Goal: Task Accomplishment & Management: Use online tool/utility

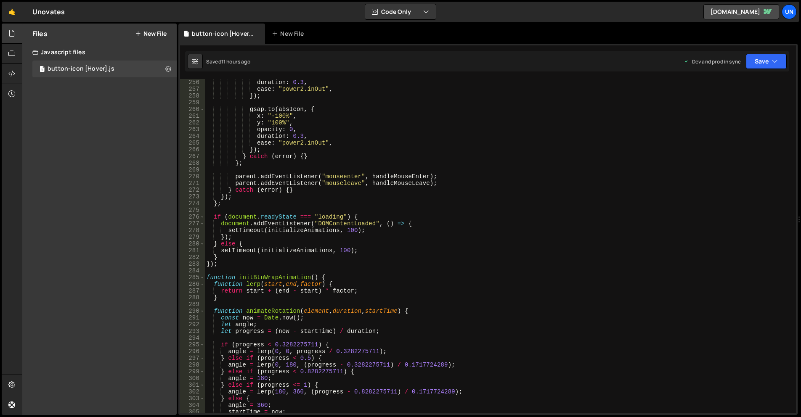
scroll to position [1767, 0]
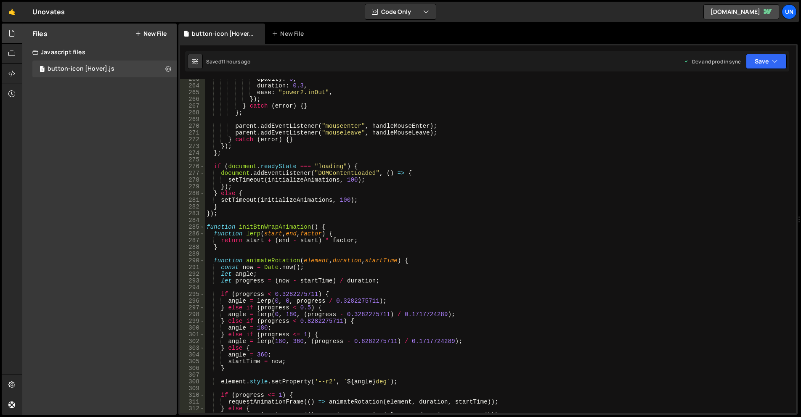
click at [211, 218] on div "opacity : 0 , duration : 0.3 , ease : "power2.inOut" , }) ; } catch ( error ) {…" at bounding box center [499, 250] width 588 height 348
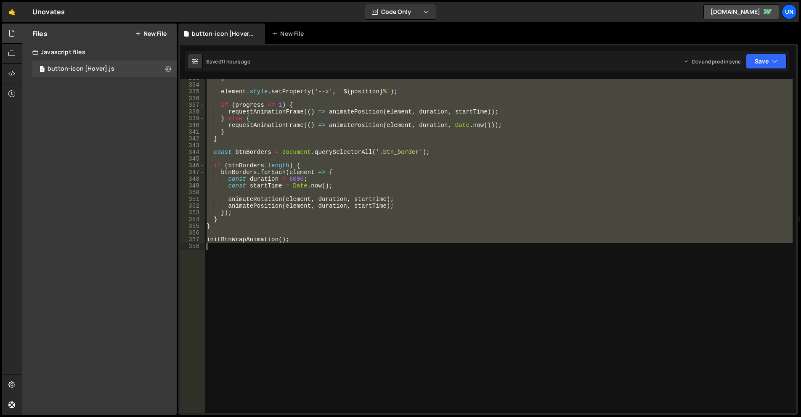
click at [253, 305] on div "} element . style . setProperty ( '--x' , ` ${ position } % ` ) ; if ( progress…" at bounding box center [499, 249] width 588 height 348
paste textarea
type textarea "initBtnWrapAnimation();"
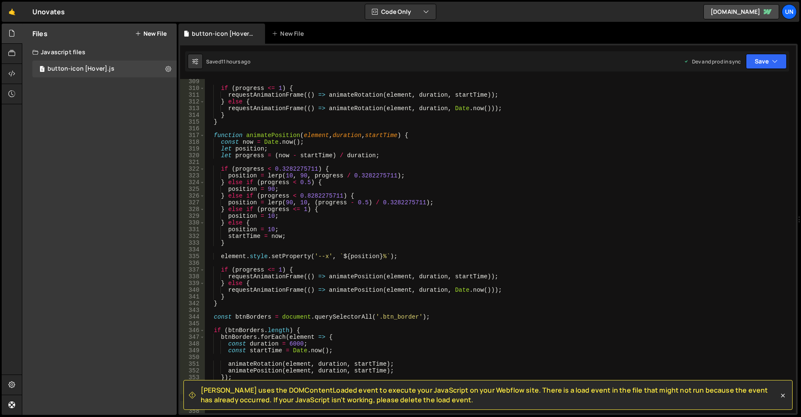
scroll to position [2049, 0]
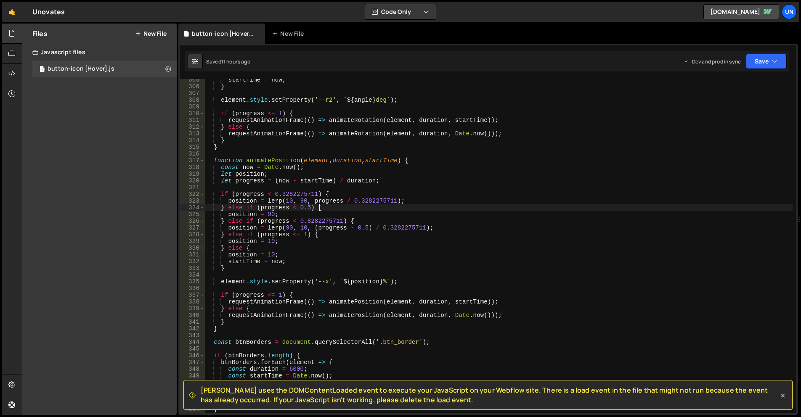
click at [342, 206] on div "startTime = now ; } element . style . setProperty ( '--r2' , ` ${ angle } deg `…" at bounding box center [499, 251] width 588 height 348
type textarea "} else if (progress < 0.5) {"
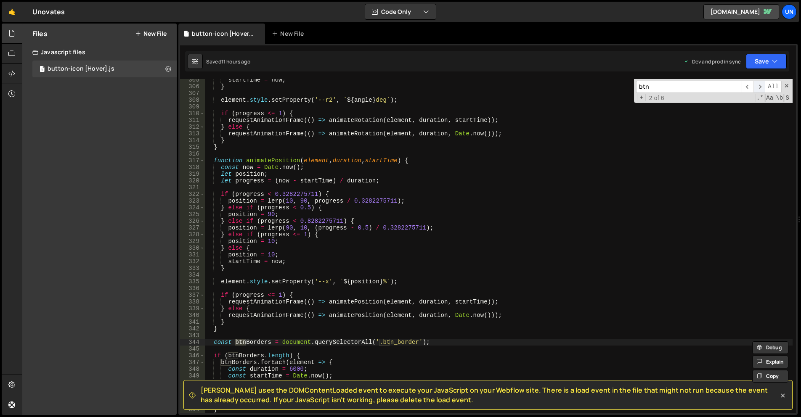
type input "btn"
click at [763, 87] on span "​" at bounding box center [760, 87] width 12 height 12
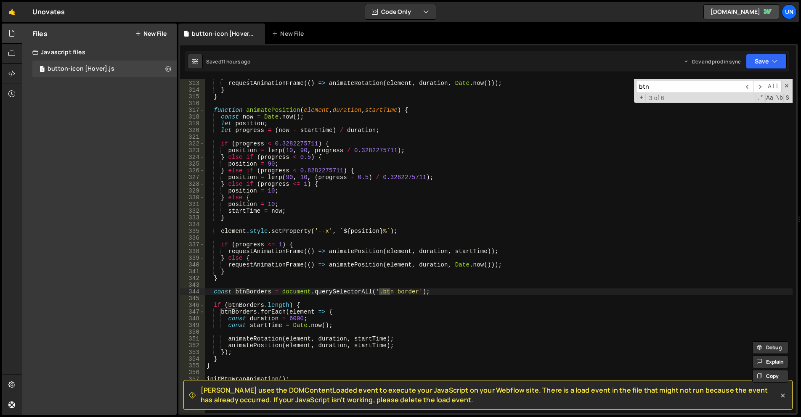
scroll to position [2125, 0]
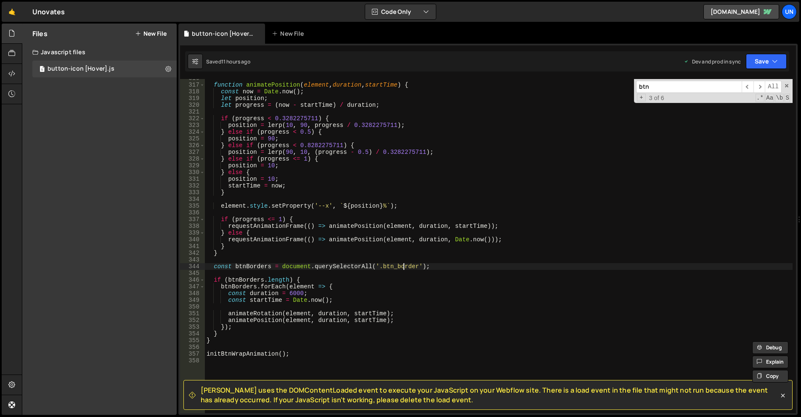
click at [405, 269] on div "function animatePosition ( element , duration , startTime ) { const now = Date …" at bounding box center [499, 249] width 588 height 348
drag, startPoint x: 379, startPoint y: 267, endPoint x: 402, endPoint y: 266, distance: 23.6
click at [379, 267] on div "function animatePosition ( element , duration , startTime ) { const now = Date …" at bounding box center [499, 249] width 588 height 348
click at [414, 266] on div "function animatePosition ( element , duration , startTime ) { const now = Date …" at bounding box center [499, 249] width 588 height 348
paste textarea "-icon"
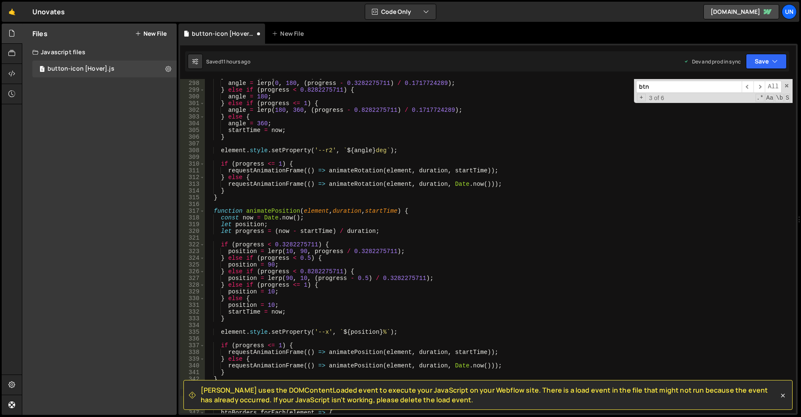
scroll to position [1923, 0]
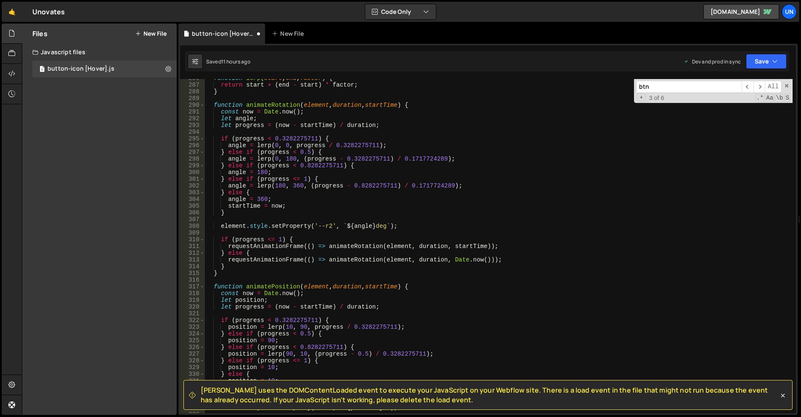
click at [512, 239] on div "function lerp ( start , end , factor ) { return start + ( end - start ) * facto…" at bounding box center [499, 249] width 588 height 348
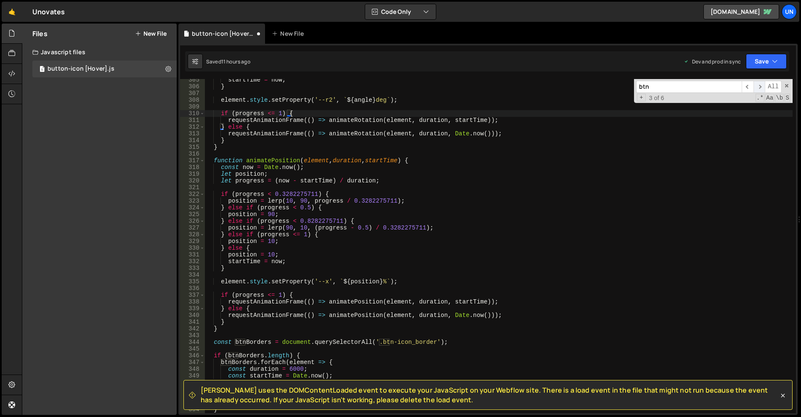
click at [760, 89] on span "​" at bounding box center [760, 87] width 12 height 12
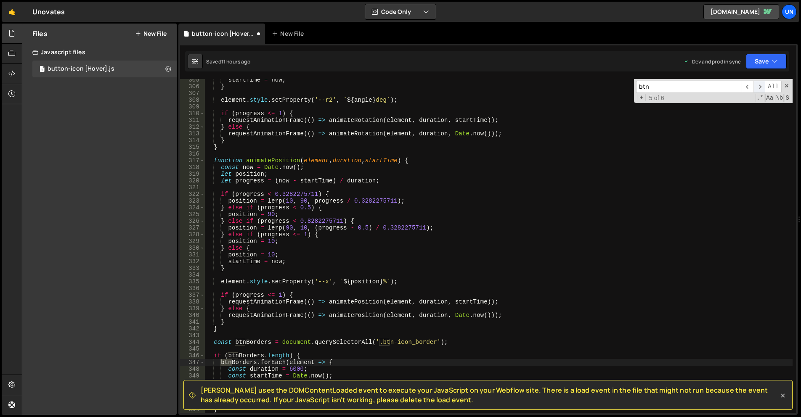
click at [760, 89] on span "​" at bounding box center [760, 87] width 12 height 12
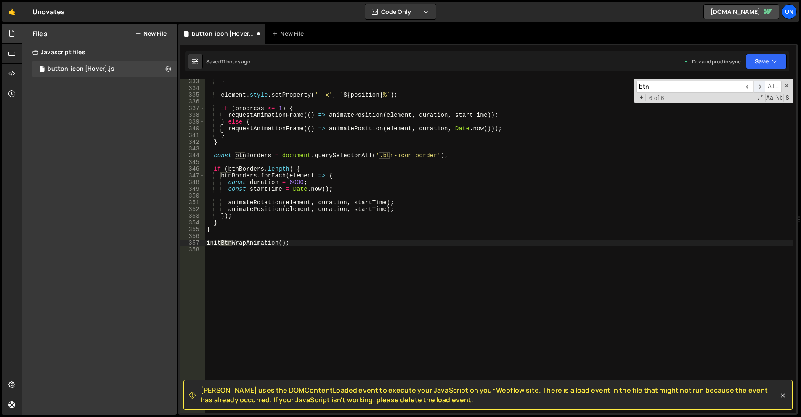
scroll to position [2236, 0]
click at [581, 175] on div "} element . style . setProperty ( '--x' , ` ${ position } % ` ) ; if ( progress…" at bounding box center [499, 252] width 588 height 348
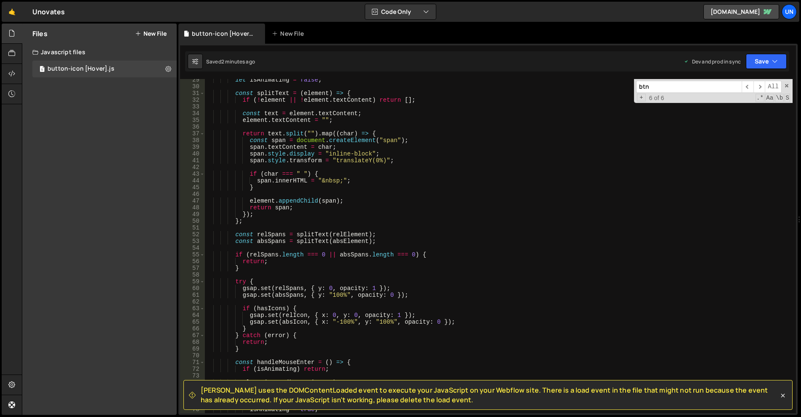
scroll to position [0, 0]
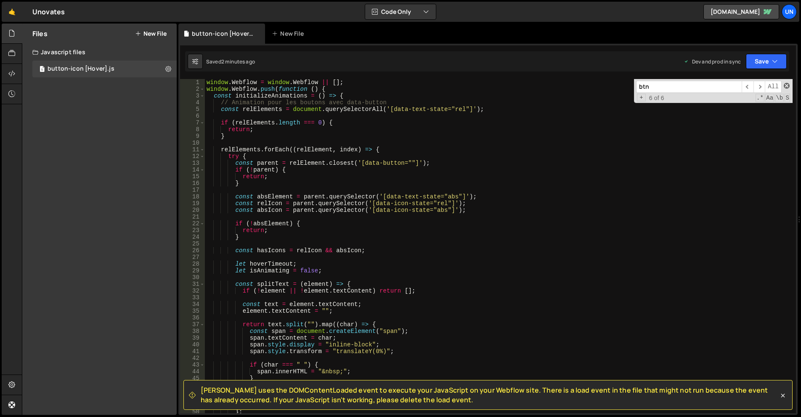
click at [784, 86] on span at bounding box center [787, 86] width 6 height 6
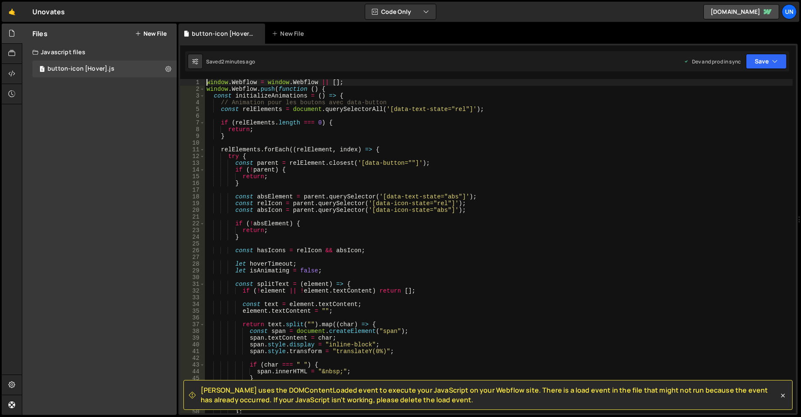
click at [205, 82] on div "window . Webflow = window . Webflow || [ ] ; window . Webflow . push ( function…" at bounding box center [499, 253] width 588 height 348
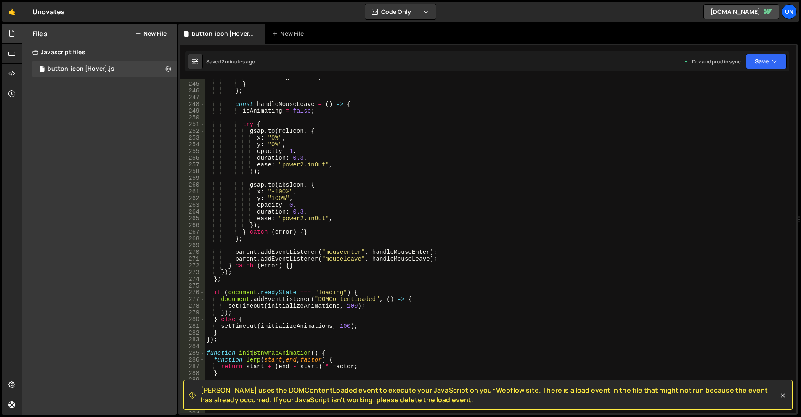
scroll to position [1717, 0]
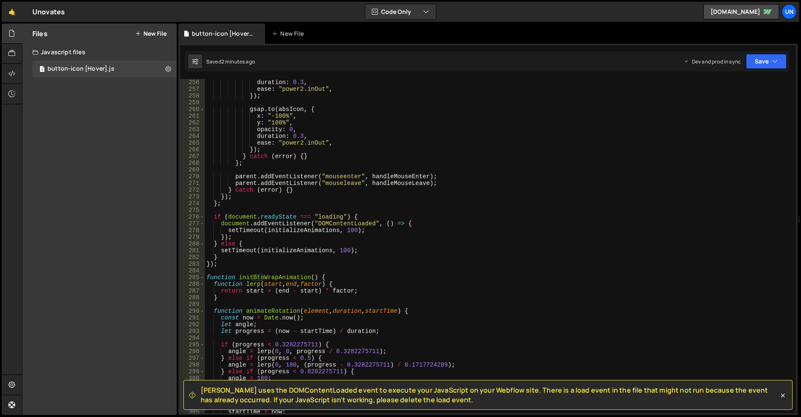
click at [228, 262] on div "duration : 0.3 , ease : "power2.inOut" , }) ; gsap . to ( absIcon , { x : "-100…" at bounding box center [499, 253] width 588 height 348
type textarea "} });"
